Goal: Task Accomplishment & Management: Manage account settings

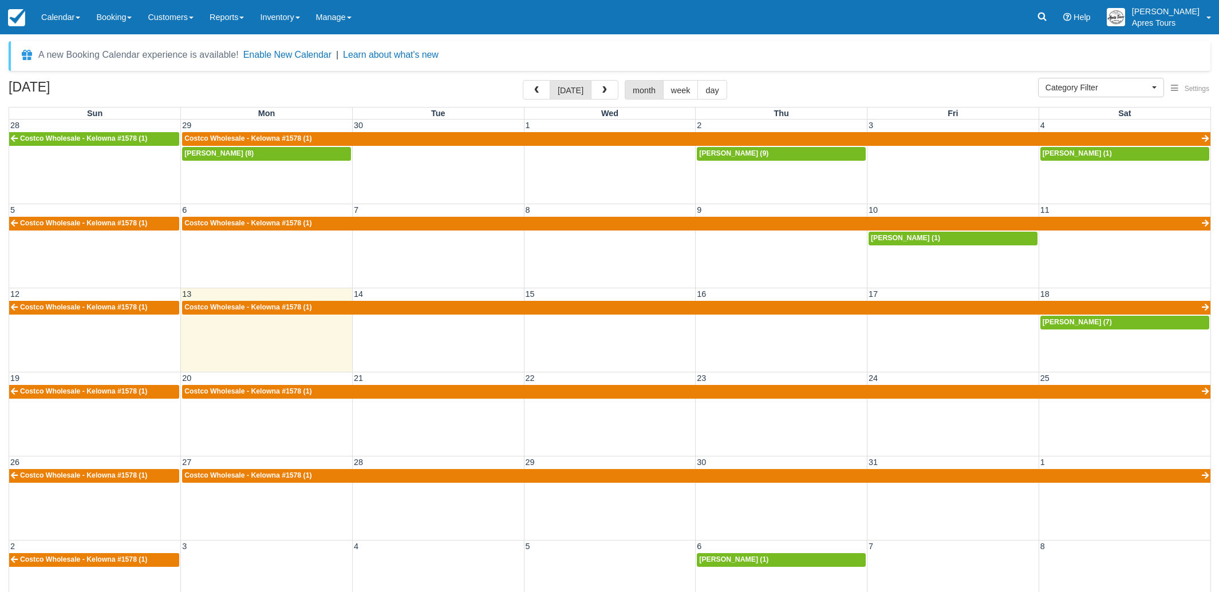
select select
click at [64, 21] on link "Calendar" at bounding box center [60, 17] width 55 height 34
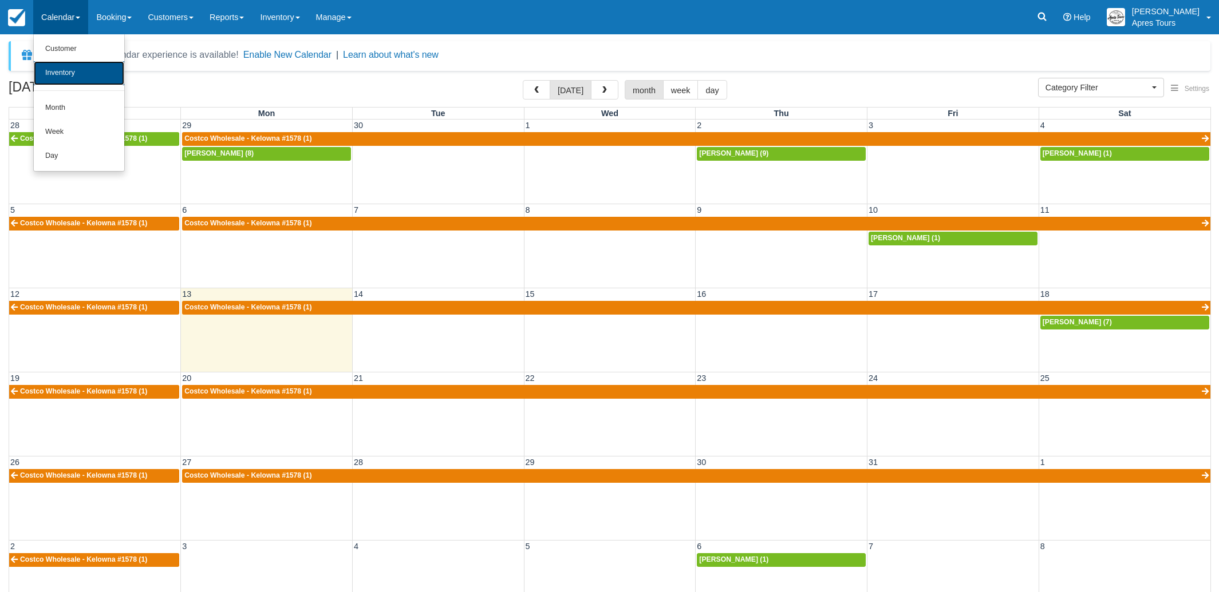
click at [65, 80] on link "Inventory" at bounding box center [79, 73] width 90 height 24
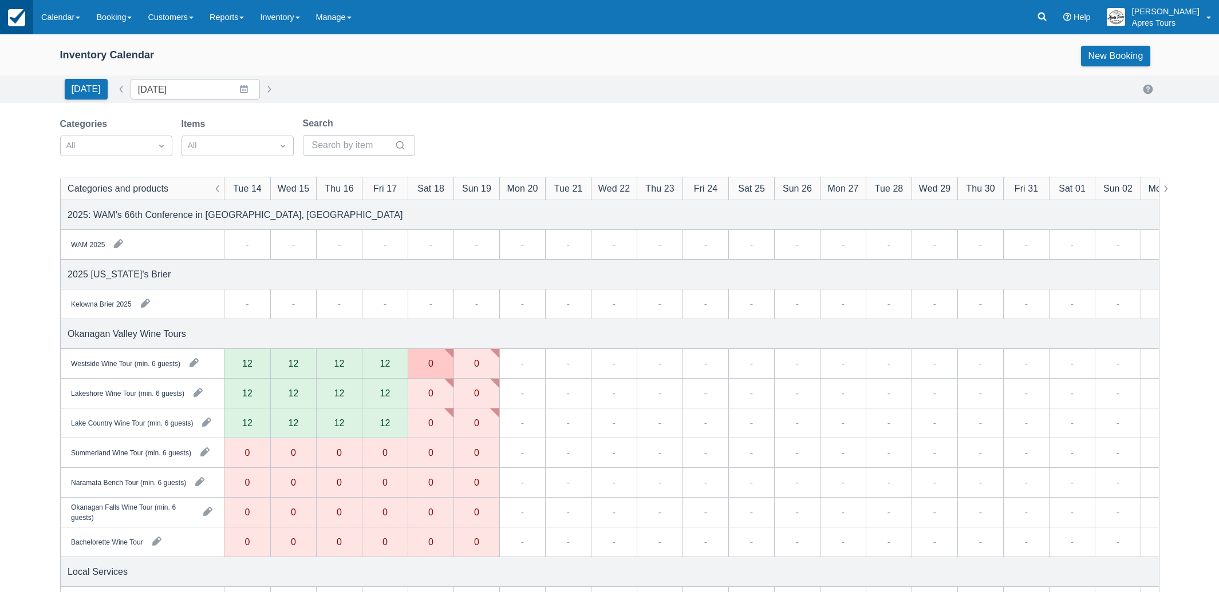
click at [6, 12] on link at bounding box center [16, 17] width 33 height 34
